Goal: Task Accomplishment & Management: Manage account settings

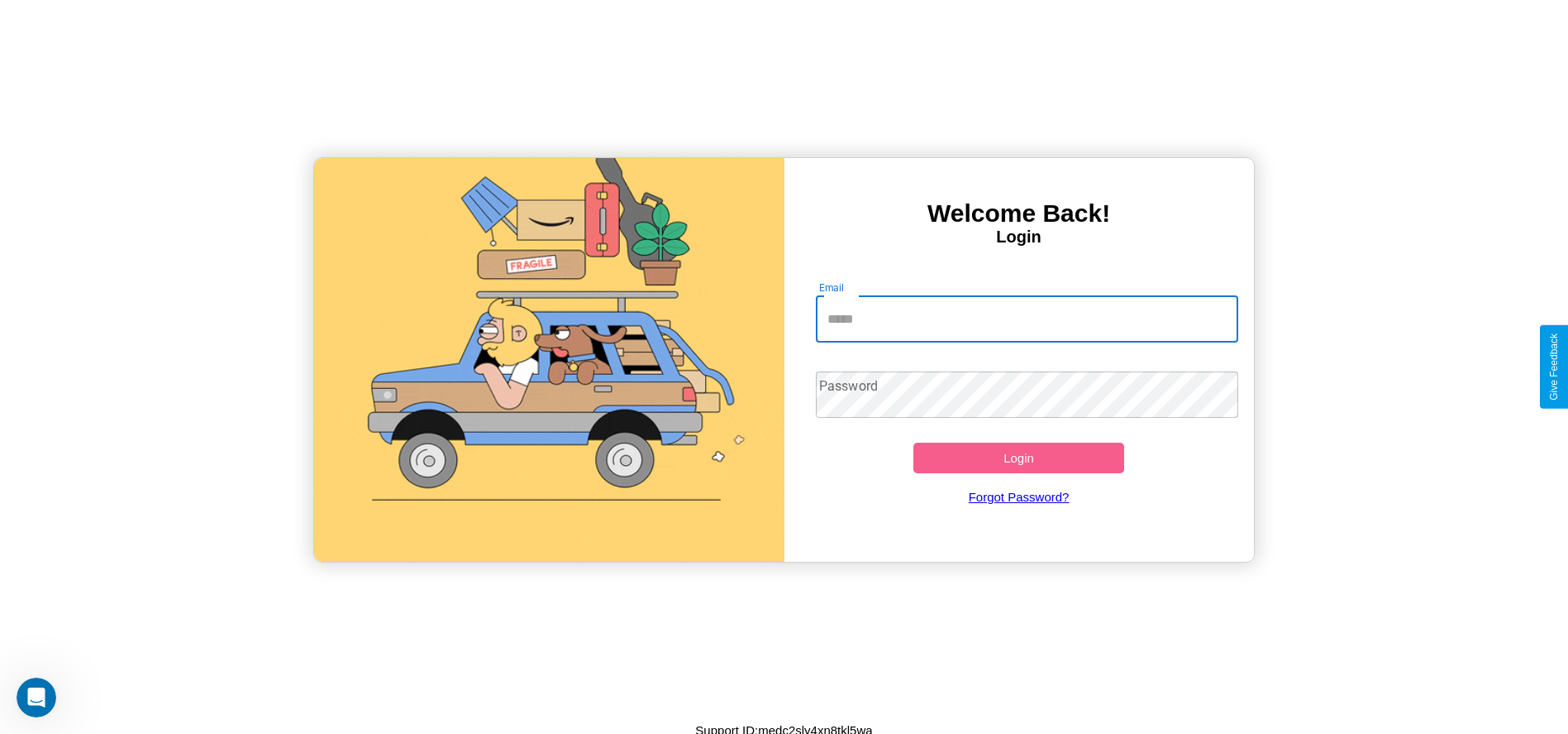
click at [1027, 318] on input "Email" at bounding box center [1027, 319] width 423 height 46
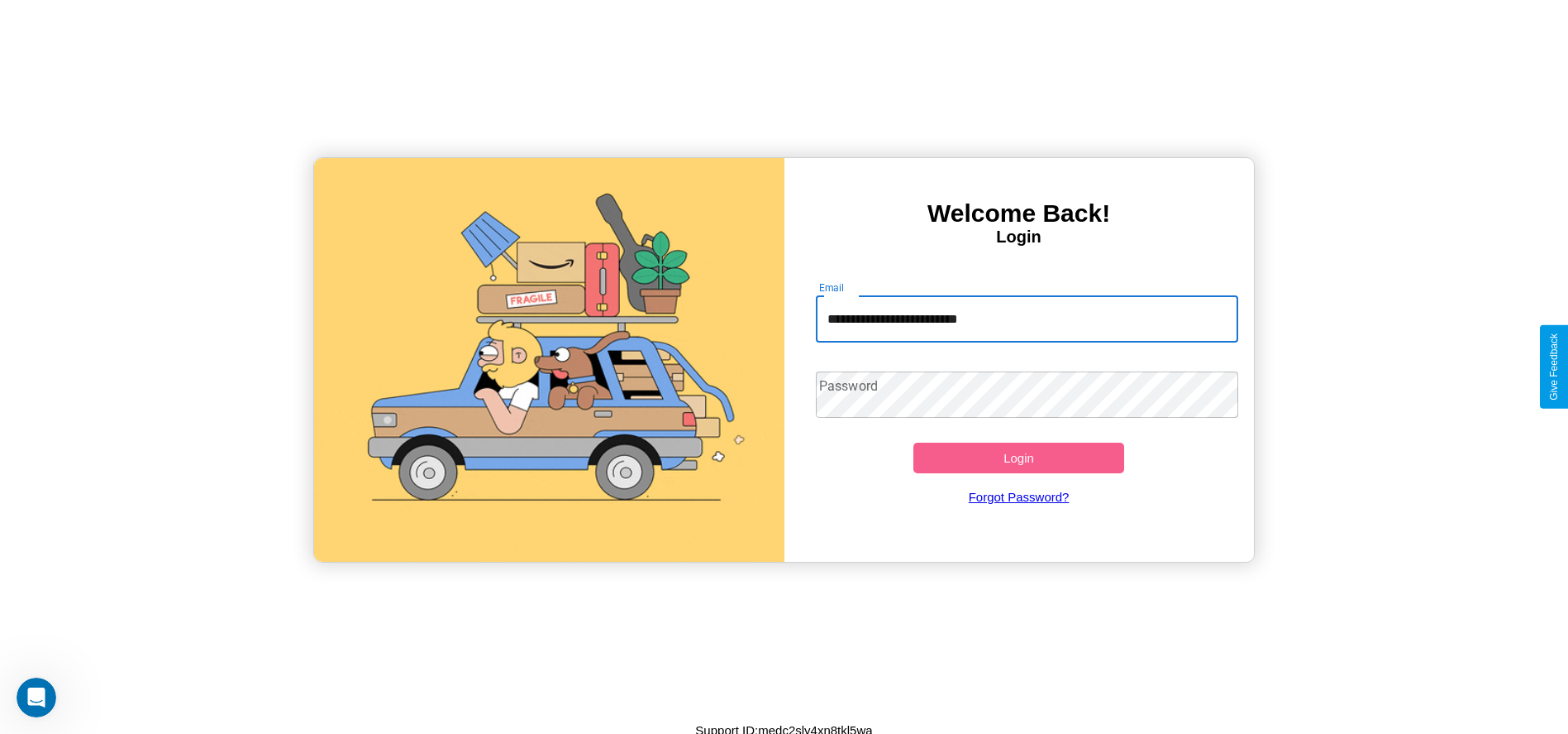
type input "**********"
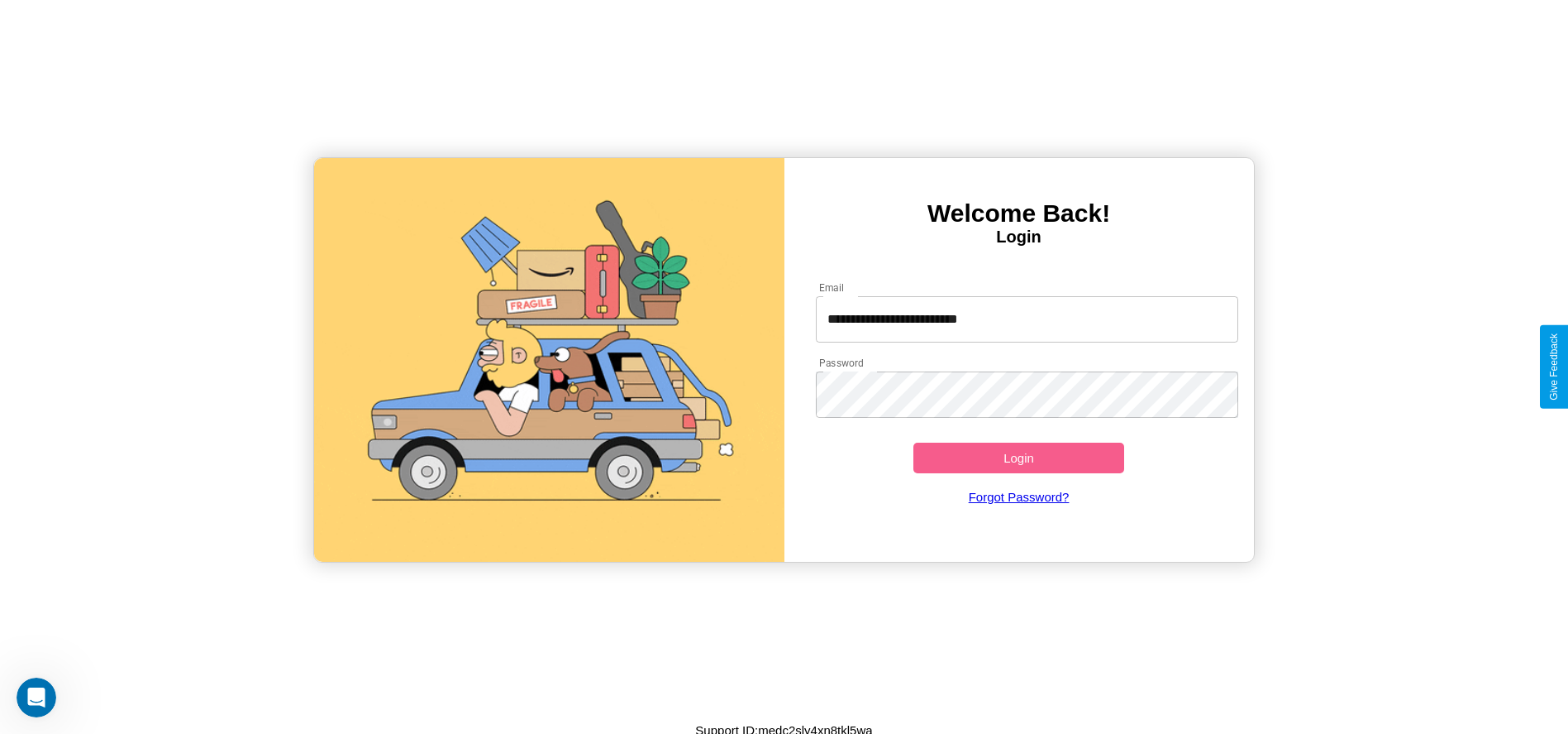
click at [1018, 457] on button "Login" at bounding box center [1019, 457] width 211 height 30
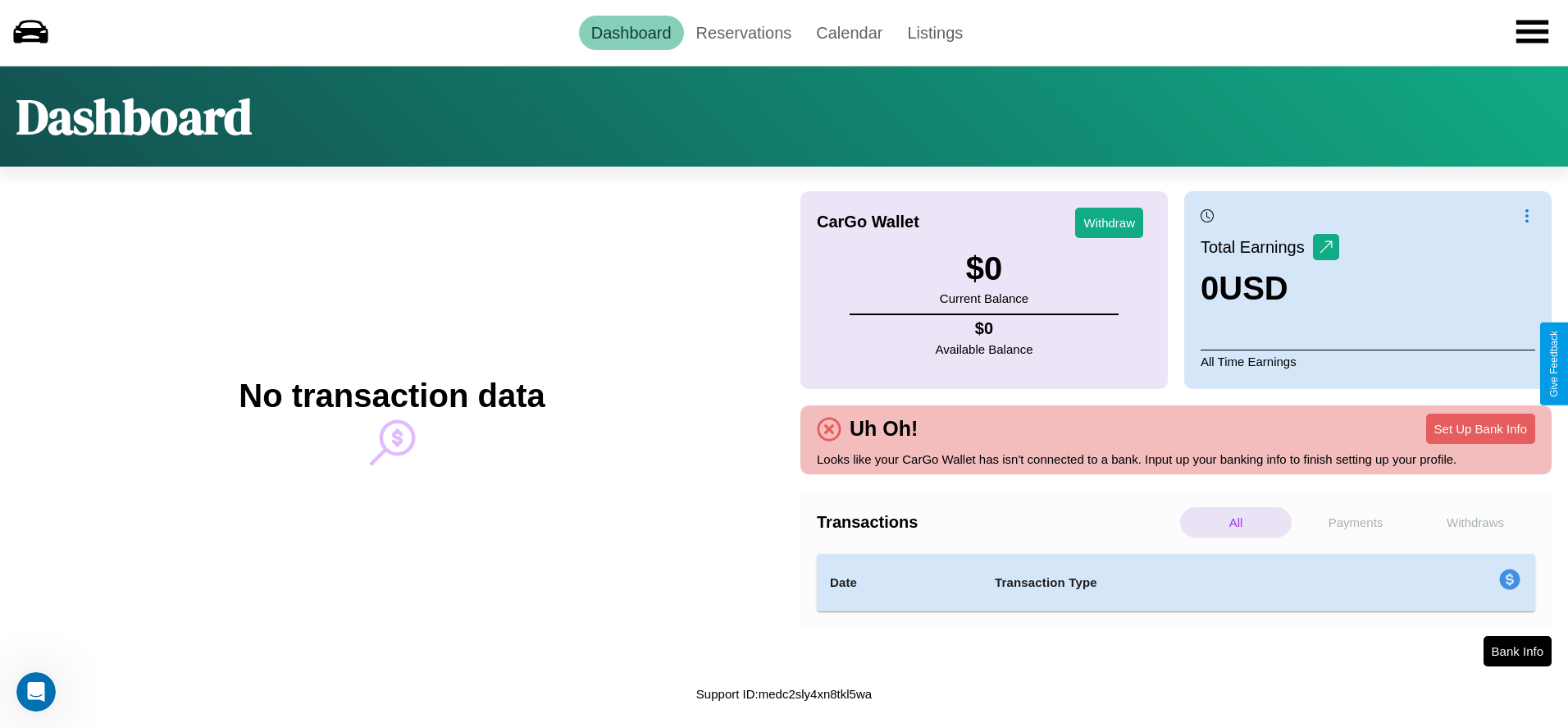
click at [1236, 522] on p "All" at bounding box center [1235, 521] width 112 height 30
click at [1476, 522] on p "Withdraws" at bounding box center [1475, 521] width 112 height 30
click at [743, 32] on link "Reservations" at bounding box center [744, 32] width 120 height 34
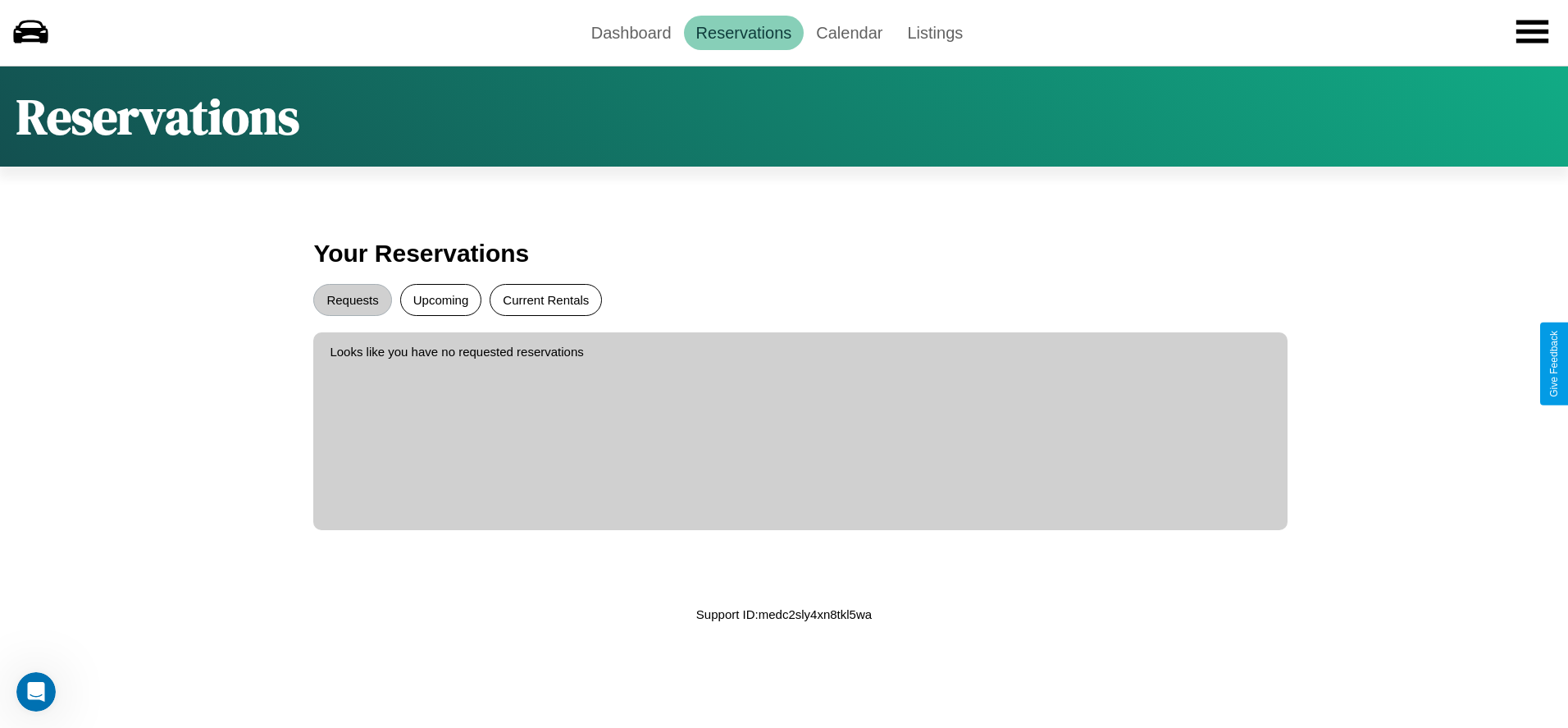
click at [545, 300] on button "Current Rentals" at bounding box center [546, 299] width 113 height 32
click at [352, 300] on button "Requests" at bounding box center [352, 299] width 78 height 32
